Goal: Find specific page/section: Find specific page/section

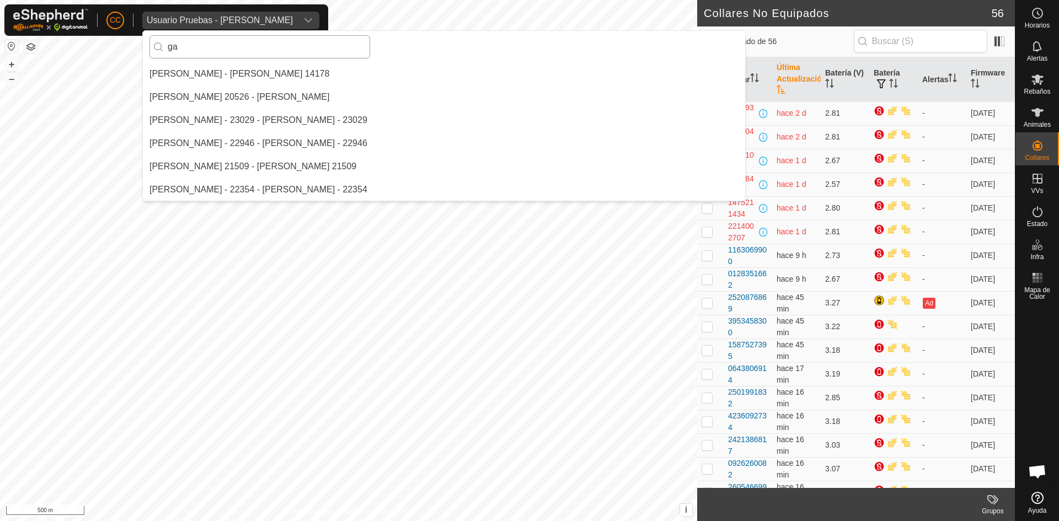
type input "g"
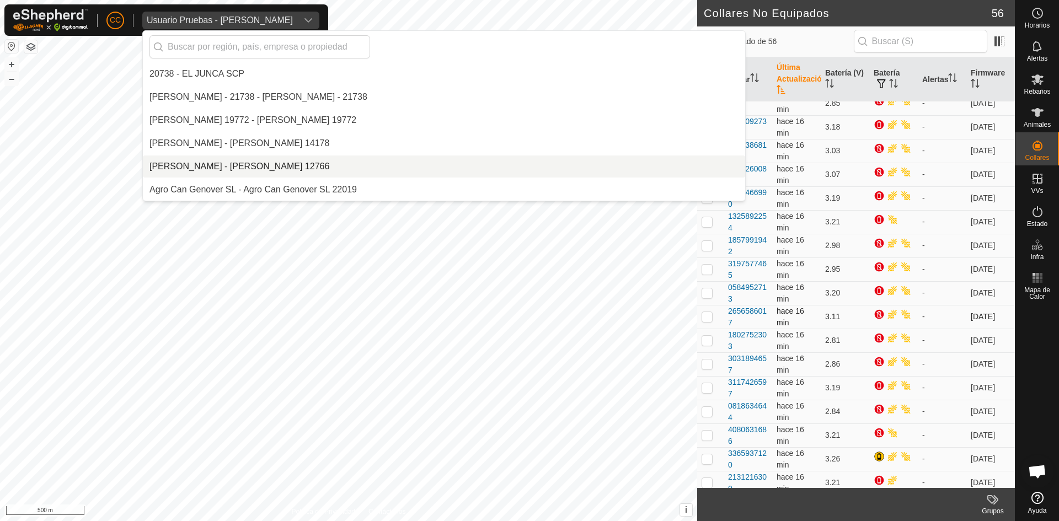
scroll to position [386, 0]
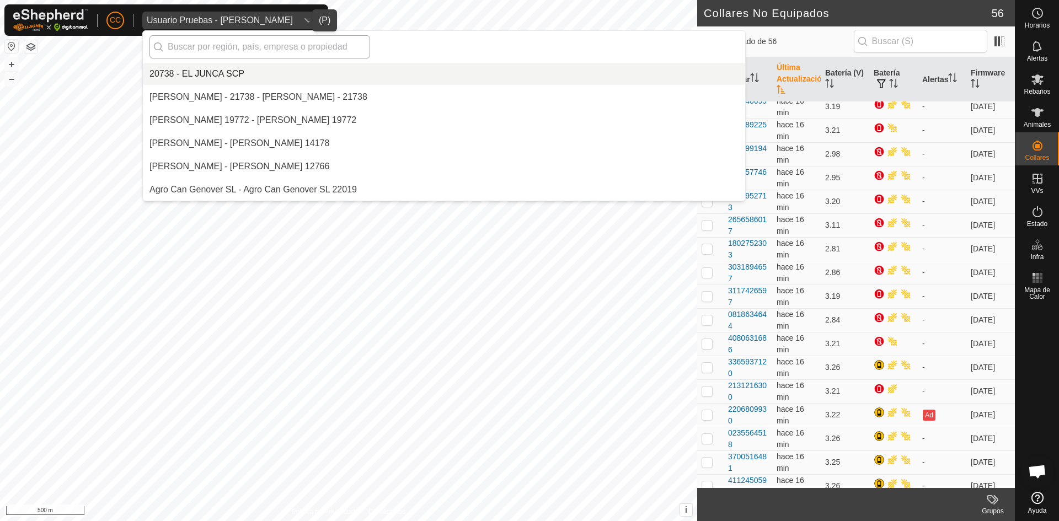
click at [270, 50] on input "text" at bounding box center [260, 46] width 221 height 23
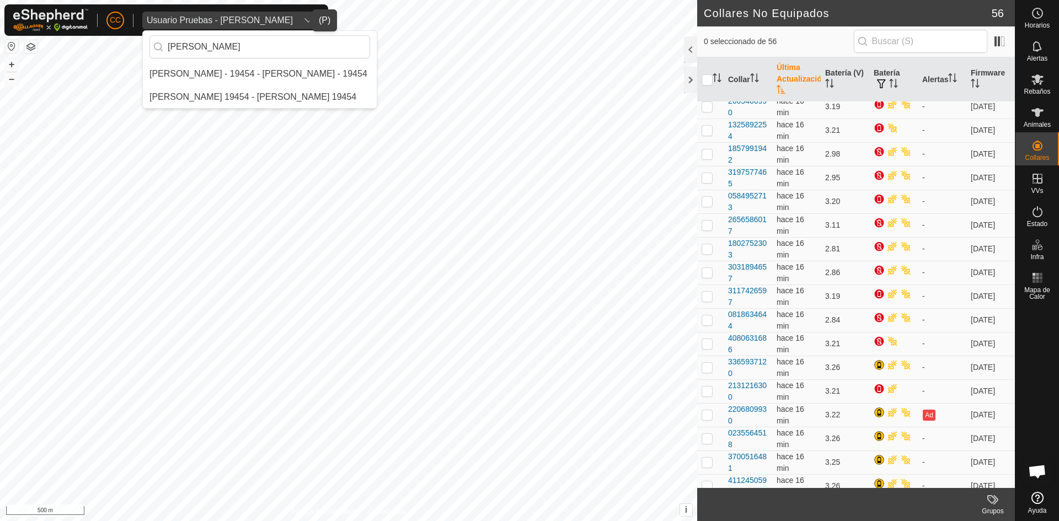
type input "[PERSON_NAME]"
click at [266, 70] on li "[PERSON_NAME] - 19454 - [PERSON_NAME] - 19454" at bounding box center [260, 74] width 234 height 22
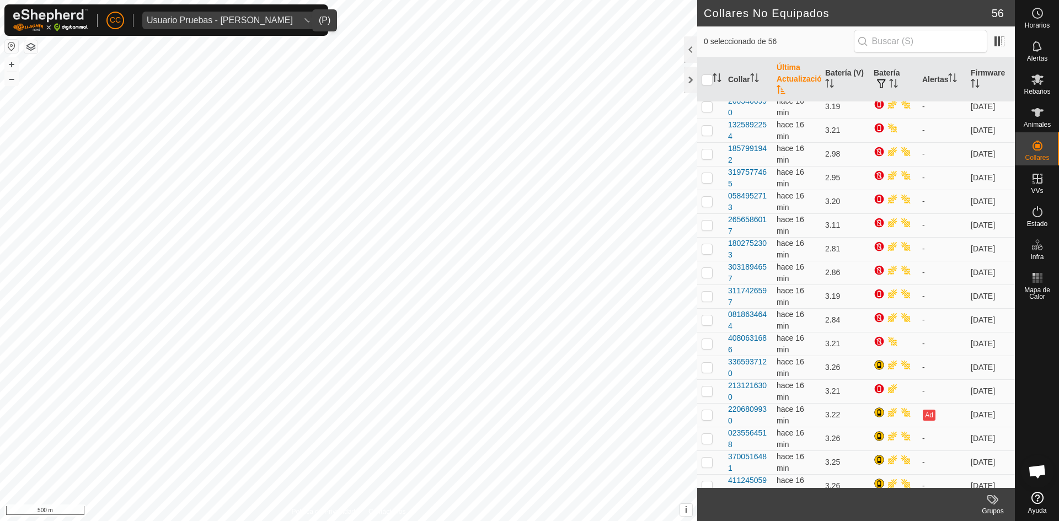
scroll to position [0, 0]
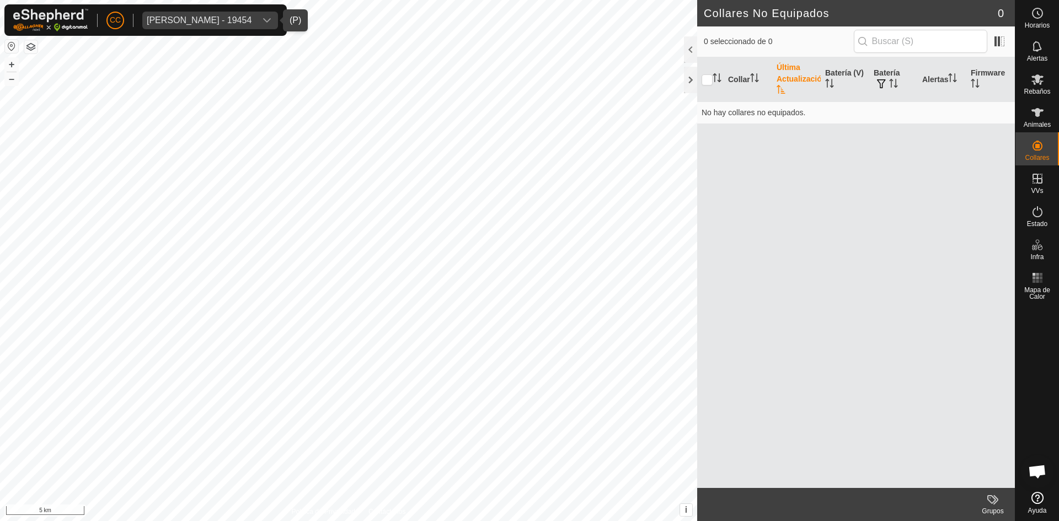
click at [191, 24] on div "[PERSON_NAME] - 19454" at bounding box center [199, 20] width 105 height 9
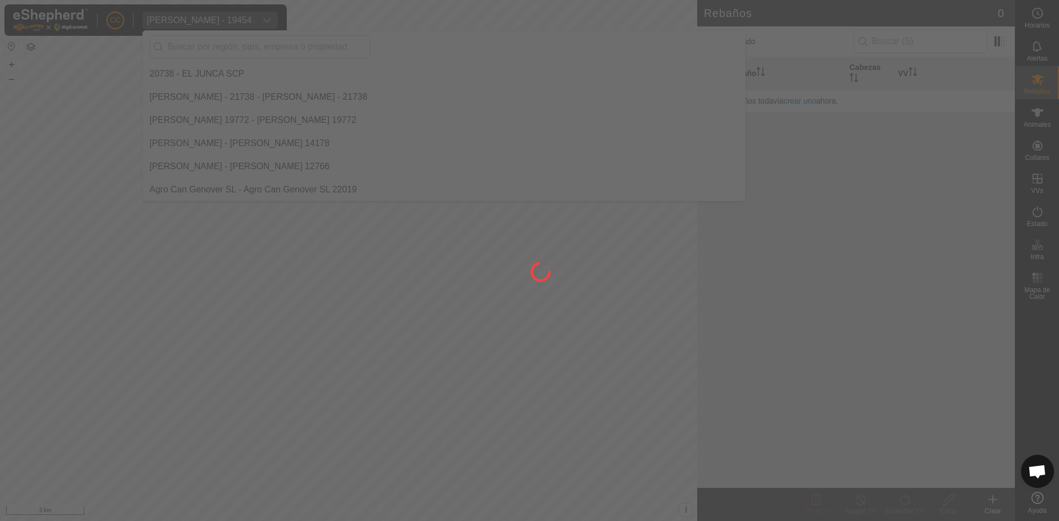
scroll to position [4867, 0]
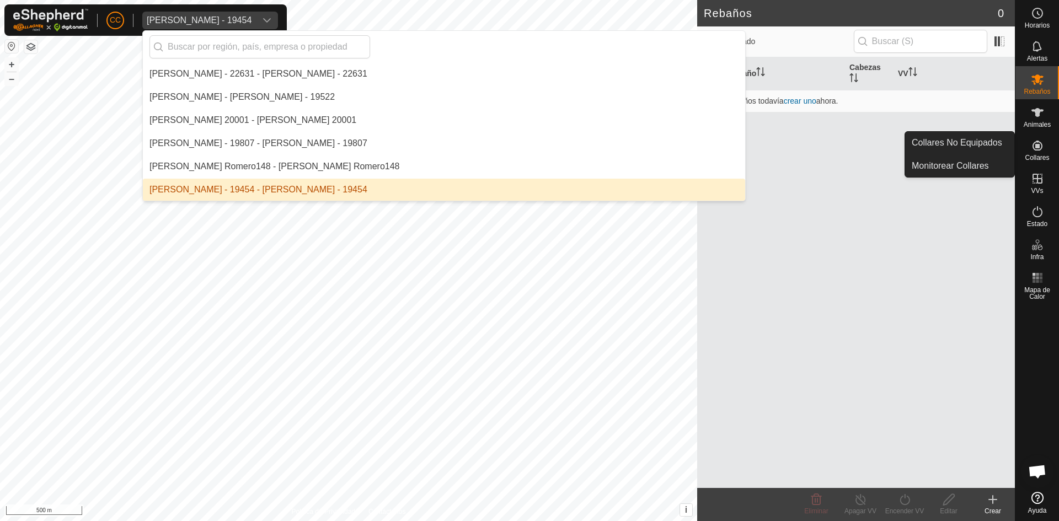
click at [1039, 151] on icon at bounding box center [1037, 145] width 13 height 13
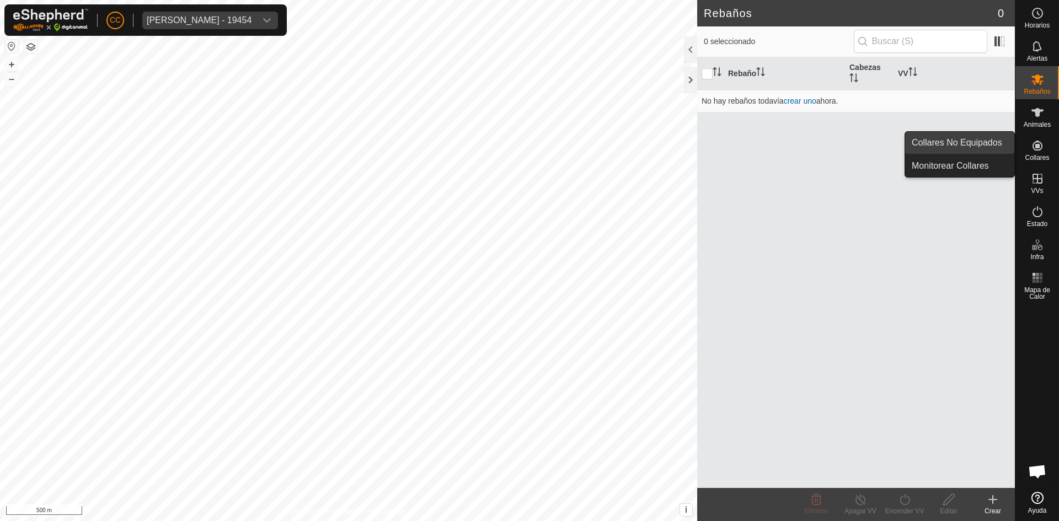
click at [977, 141] on link "Collares No Equipados" at bounding box center [960, 143] width 109 height 22
